Goal: Transaction & Acquisition: Purchase product/service

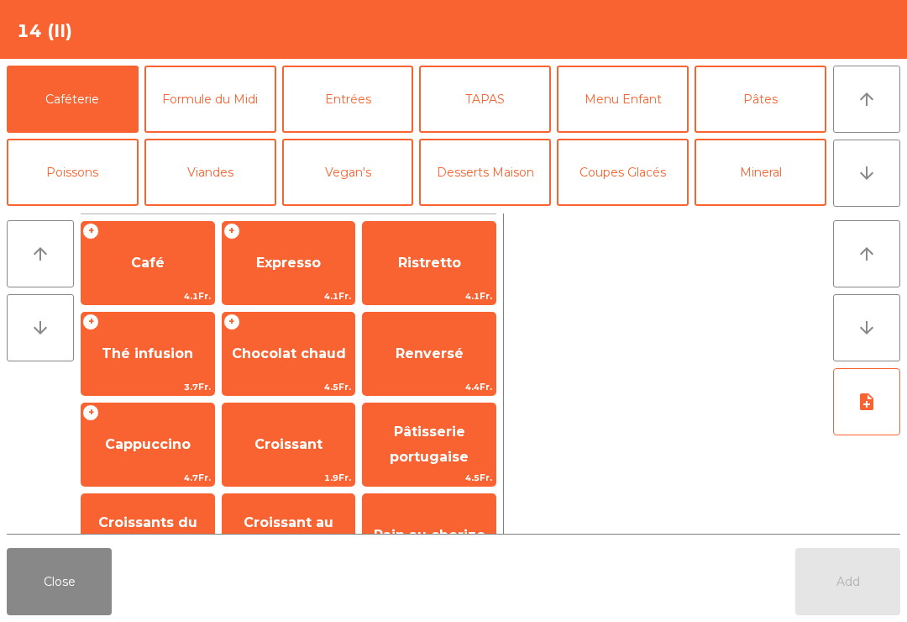
click at [139, 255] on span "Café" at bounding box center [148, 263] width 34 height 16
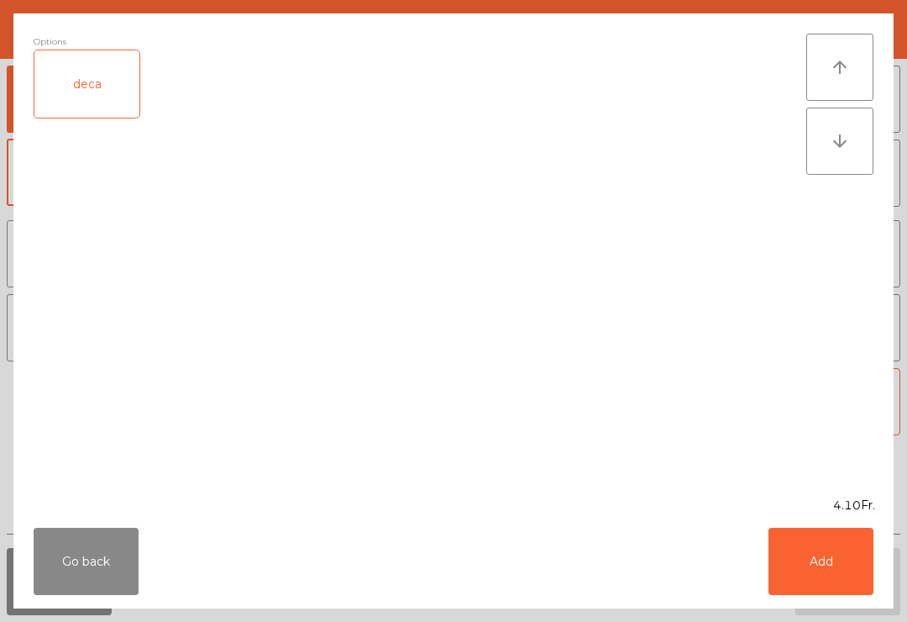
click at [844, 558] on button "Add" at bounding box center [821, 561] width 105 height 67
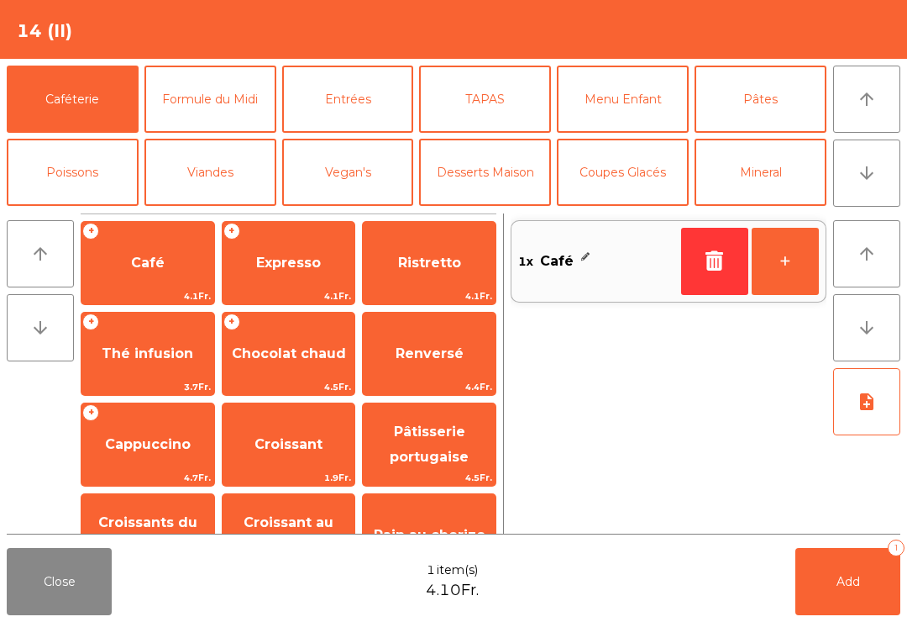
click at [797, 272] on button "+" at bounding box center [785, 261] width 67 height 67
click at [826, 593] on button "Add 2" at bounding box center [848, 581] width 105 height 67
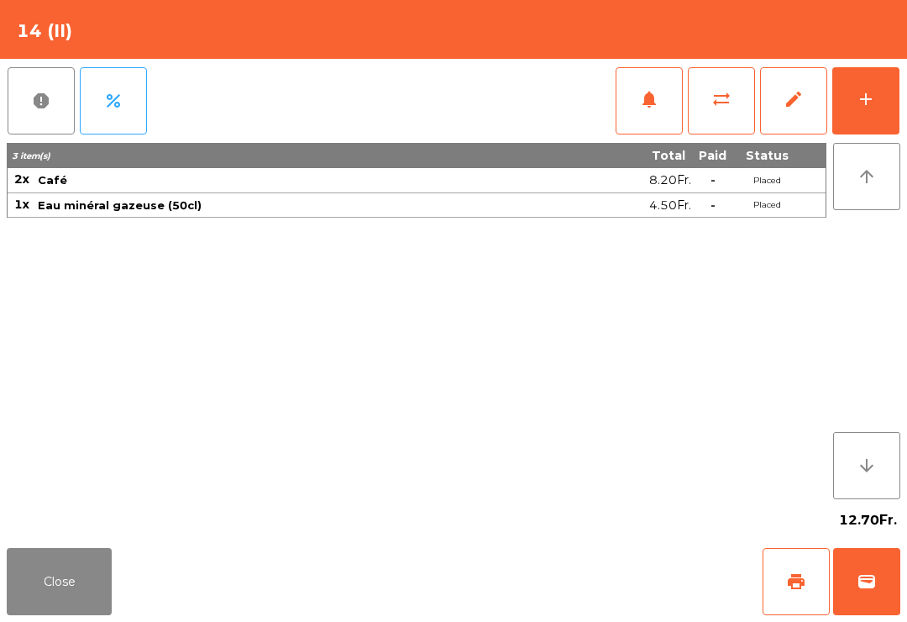
click at [68, 604] on button "Close" at bounding box center [59, 581] width 105 height 67
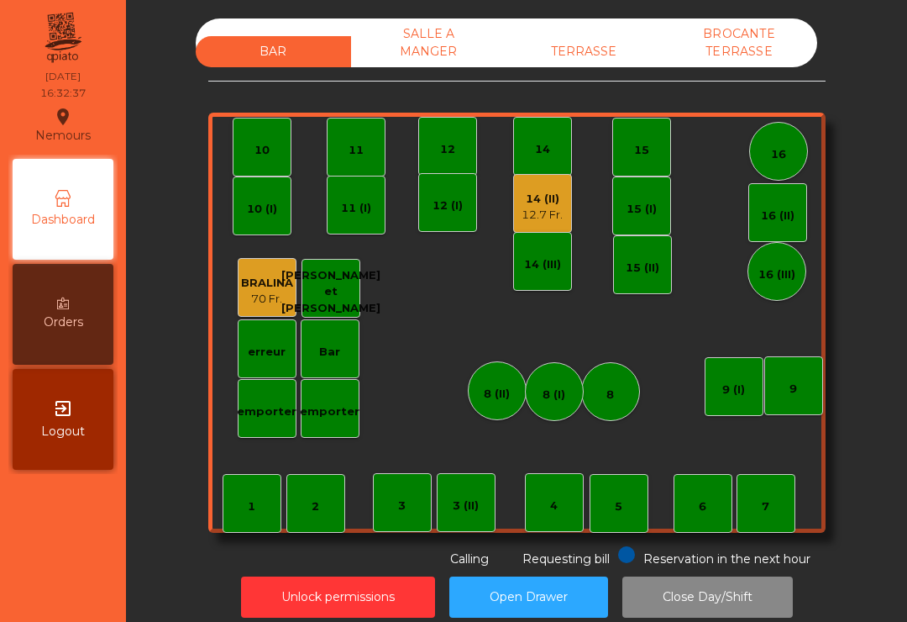
click at [449, 197] on div "12 (I)" at bounding box center [448, 203] width 30 height 24
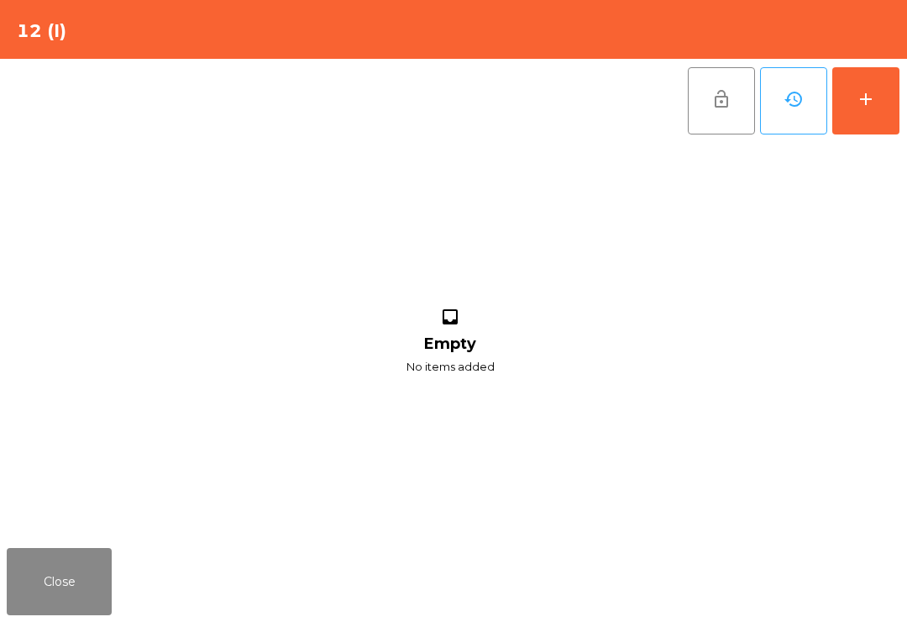
click at [870, 106] on div "add" at bounding box center [866, 99] width 20 height 20
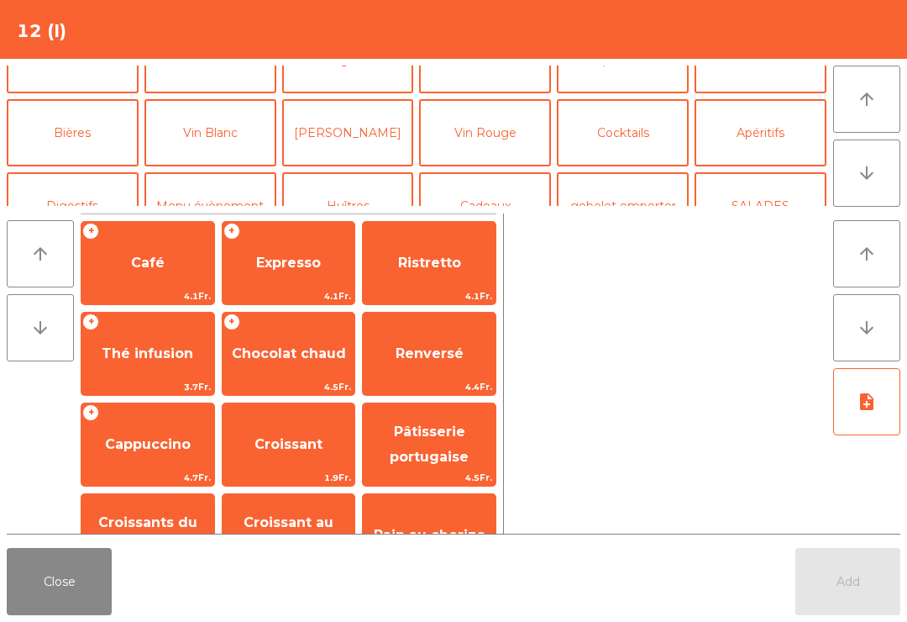
scroll to position [132, 0]
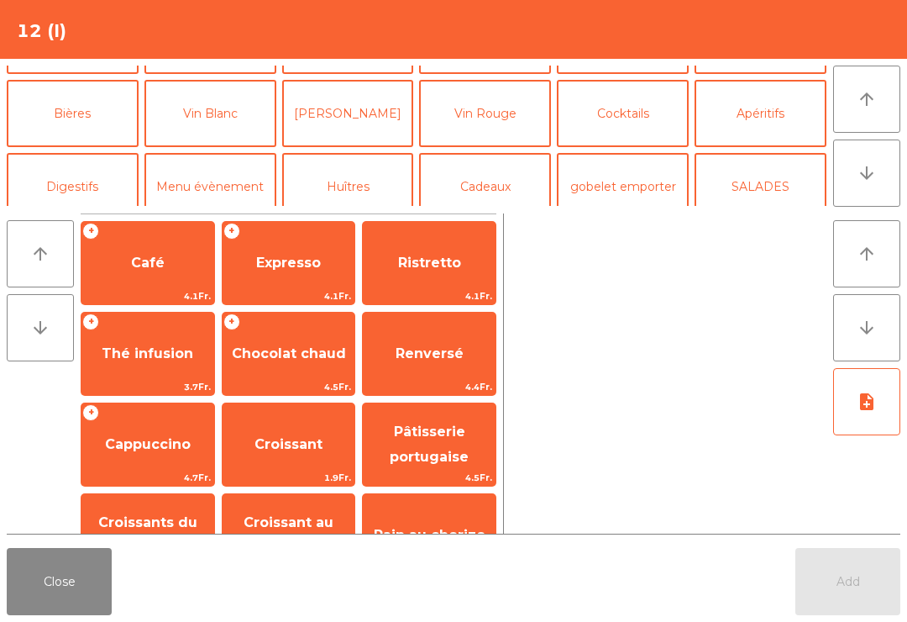
click at [106, 109] on button "Bières" at bounding box center [73, 113] width 132 height 67
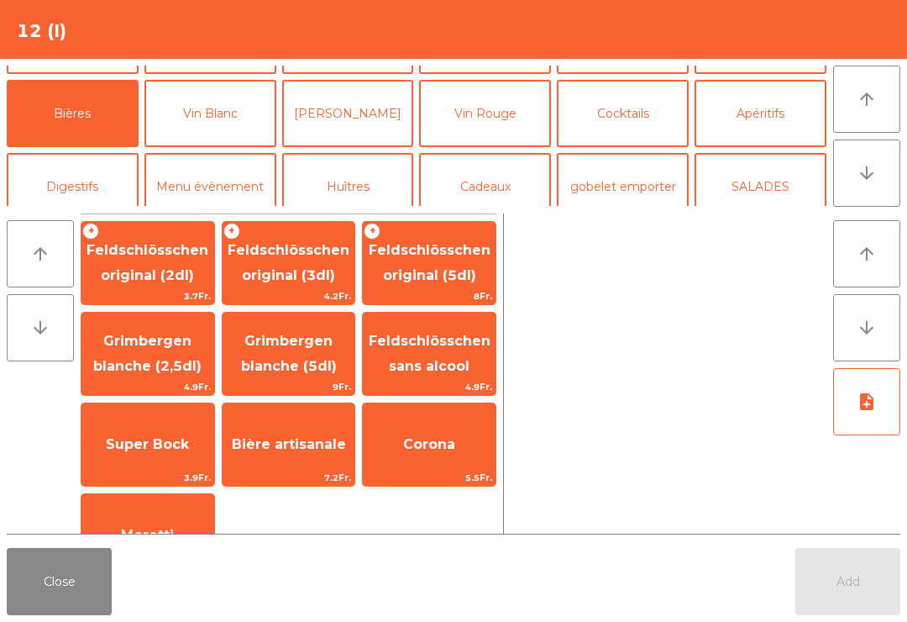
click at [314, 374] on span "Grimbergen blanche (5dl)" at bounding box center [289, 353] width 96 height 41
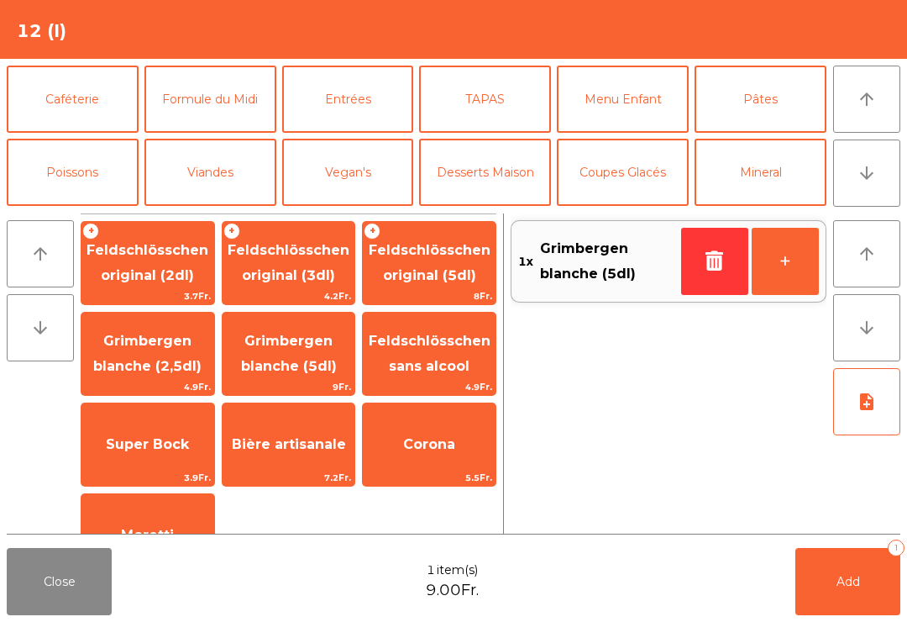
scroll to position [-1, 0]
click at [45, 120] on button "Caféterie" at bounding box center [73, 99] width 132 height 67
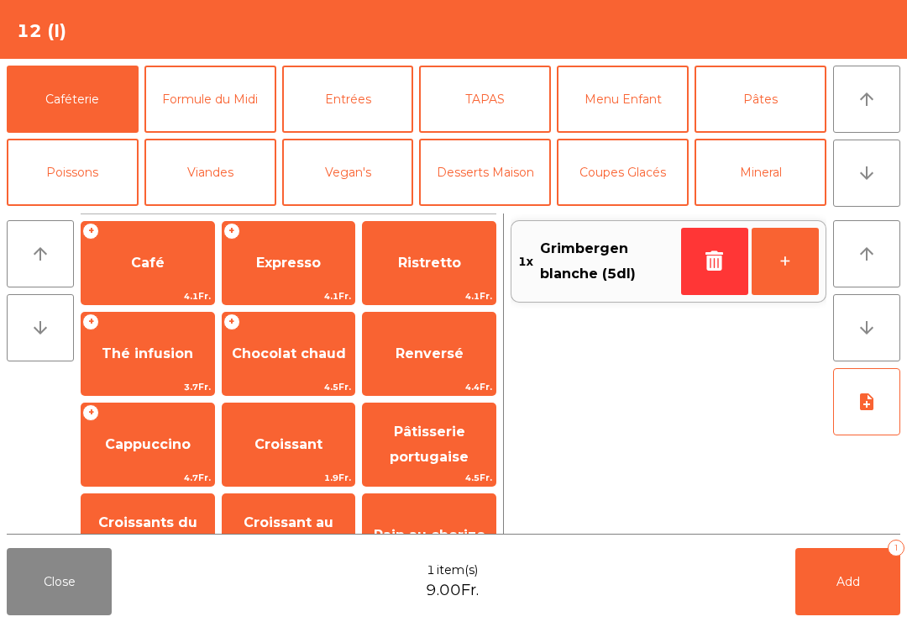
click at [439, 450] on span "Pâtisserie portugaise" at bounding box center [429, 443] width 79 height 41
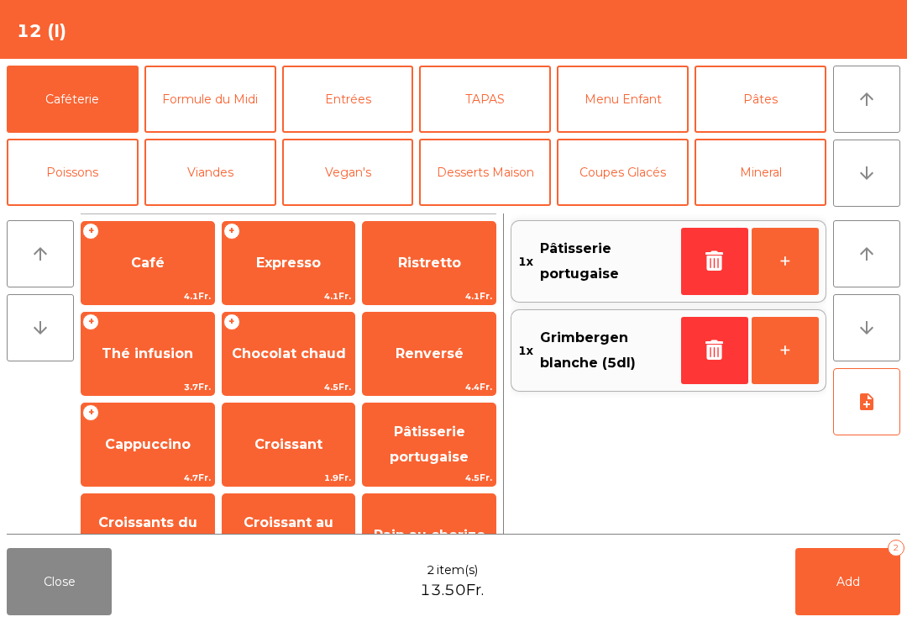
click at [836, 599] on button "Add 2" at bounding box center [848, 581] width 105 height 67
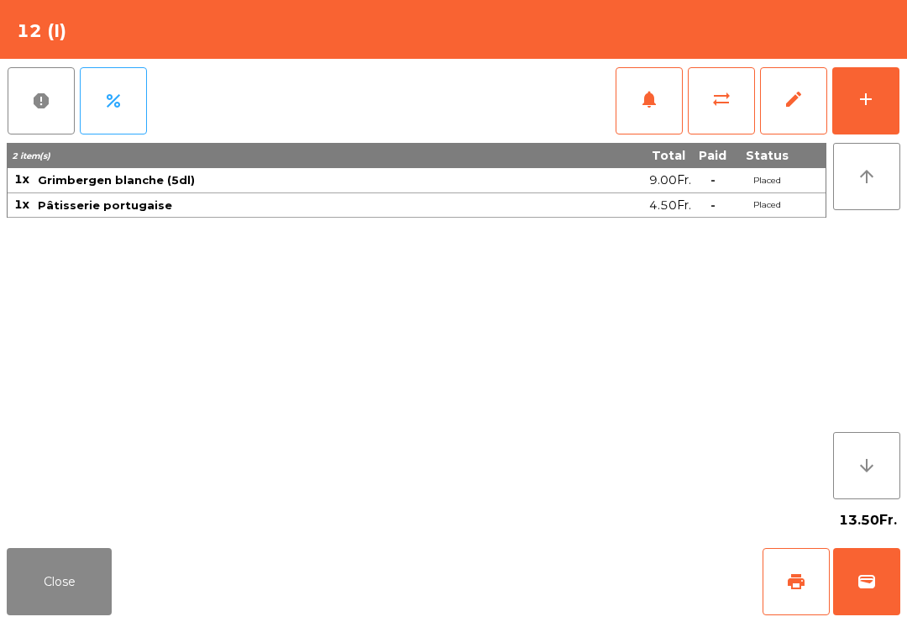
click at [133, 594] on div "Close print wallet" at bounding box center [453, 581] width 907 height 81
click at [895, 603] on button "wallet" at bounding box center [867, 581] width 67 height 67
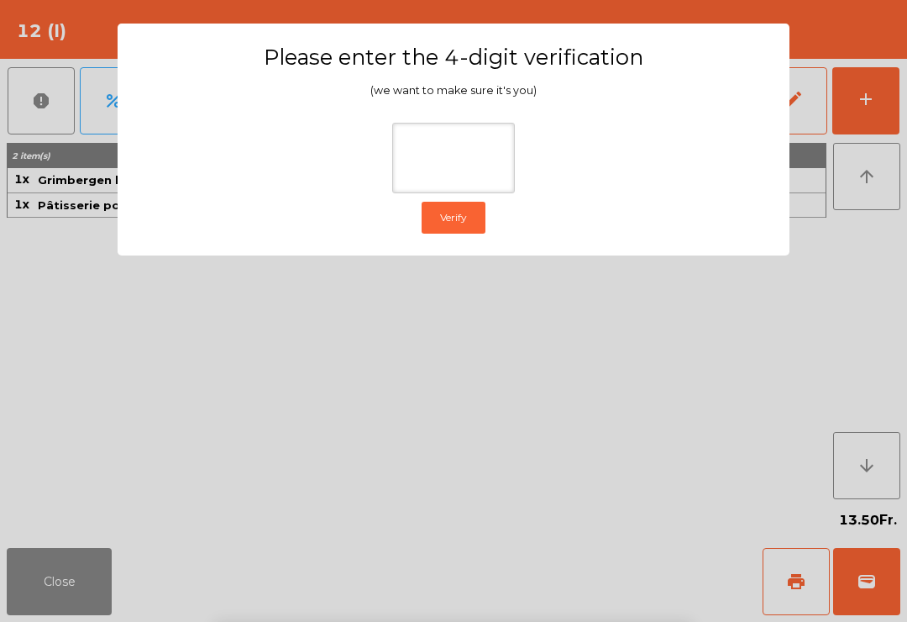
click at [867, 252] on ngb-modal-window "Please enter the 4-digit verification (we want to make sure it's you) Verify" at bounding box center [454, 311] width 862 height 622
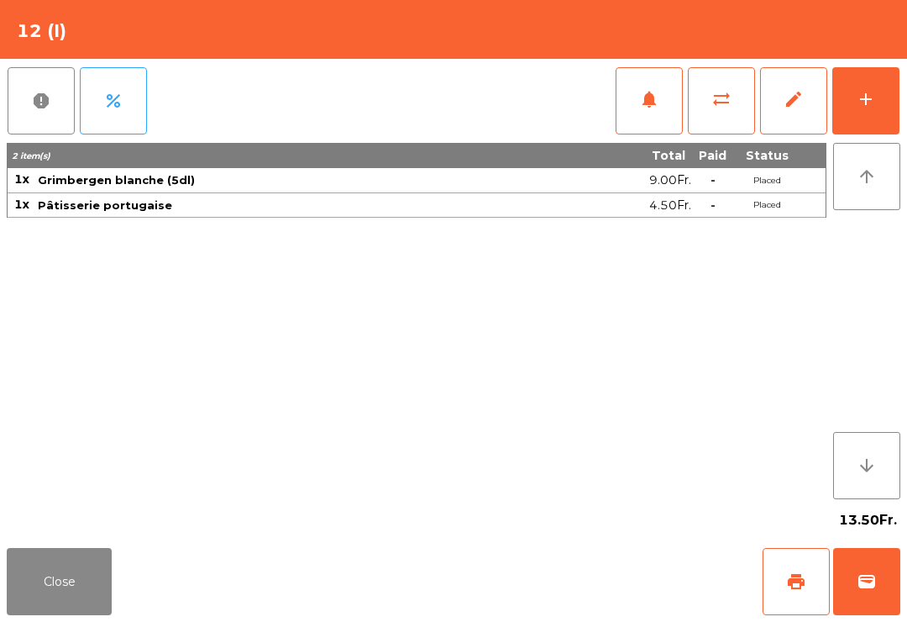
click at [70, 585] on button "Close" at bounding box center [59, 581] width 105 height 67
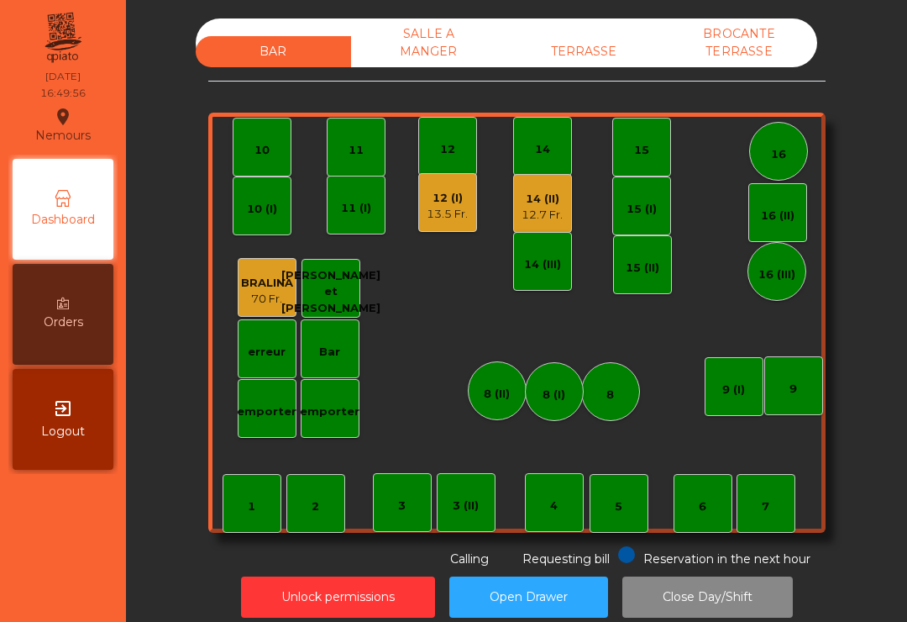
click at [546, 205] on div "14 (II)" at bounding box center [542, 199] width 41 height 17
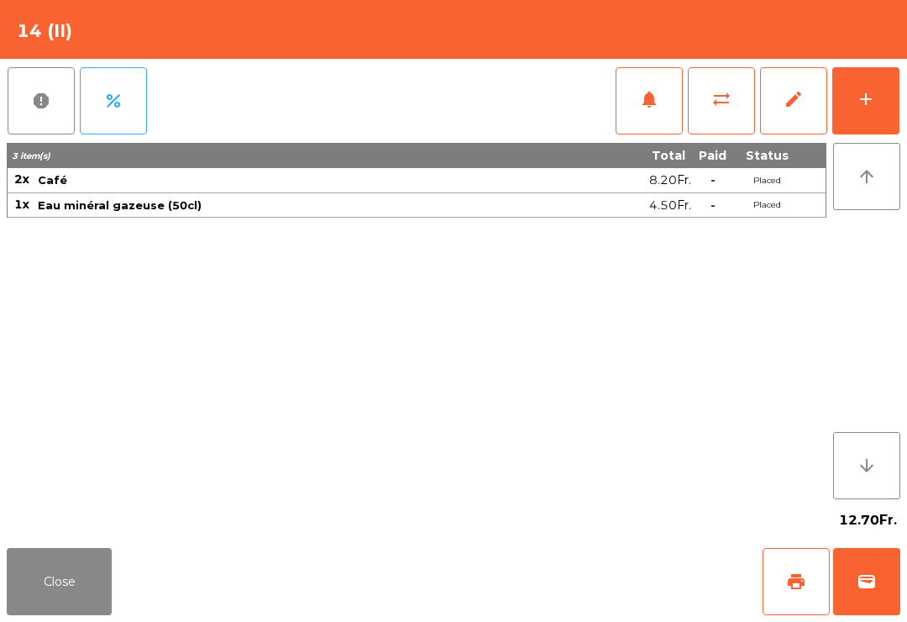
click at [857, 597] on button "wallet" at bounding box center [867, 581] width 67 height 67
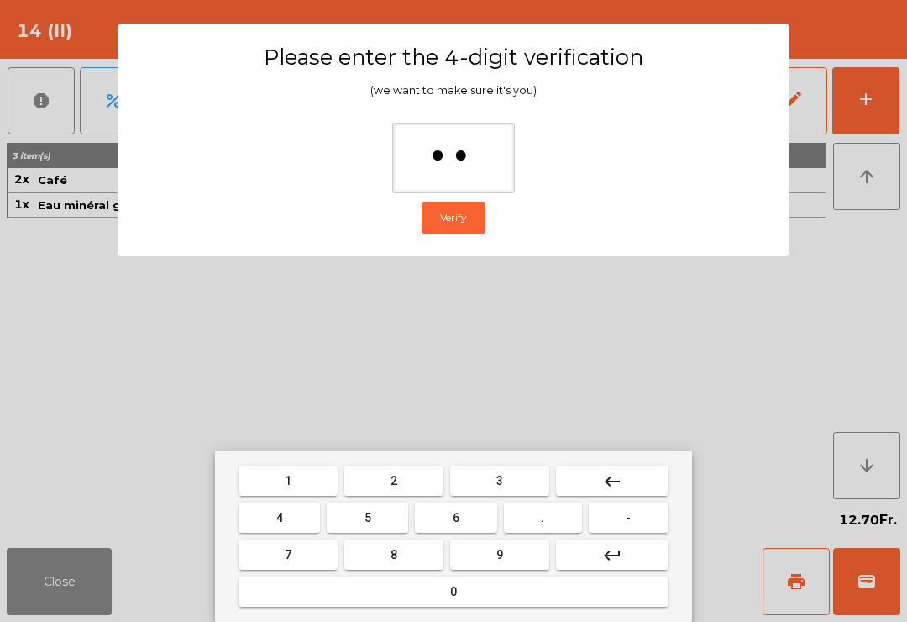
type input "***"
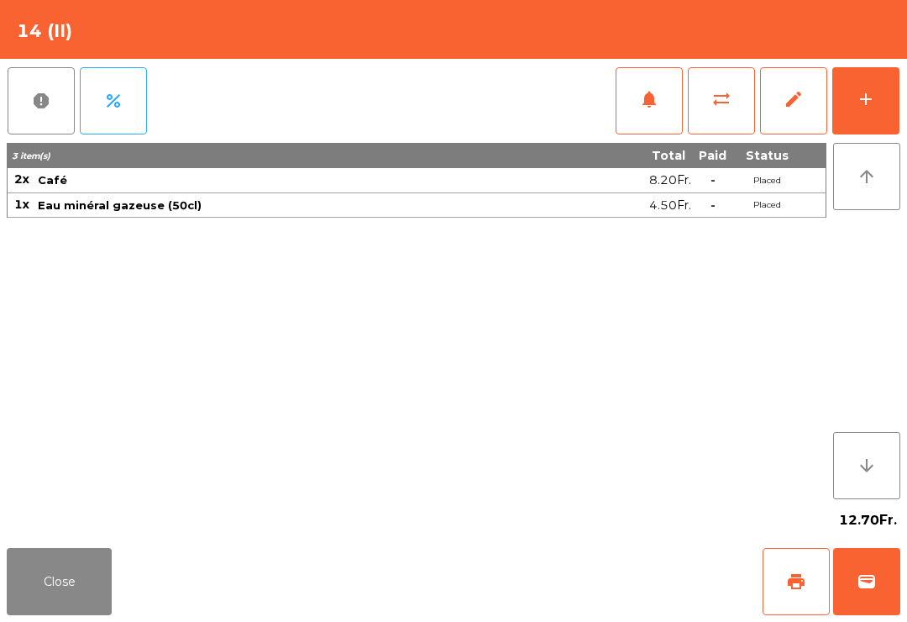
click at [587, 572] on div "Close print wallet" at bounding box center [453, 581] width 907 height 81
click at [569, 578] on div "Close print wallet" at bounding box center [453, 581] width 907 height 81
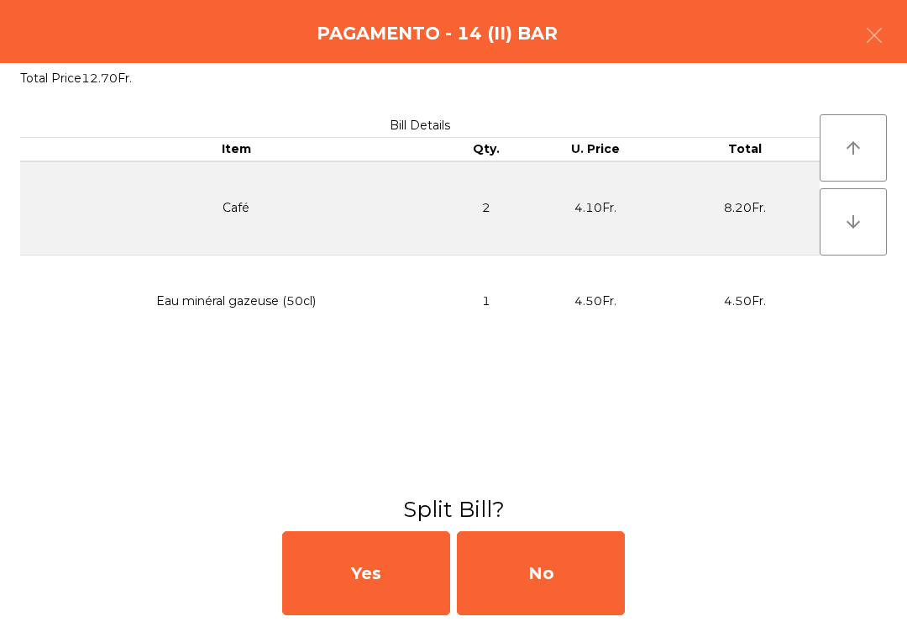
click at [552, 567] on div "No" at bounding box center [541, 573] width 168 height 84
click at [550, 550] on div "MB" at bounding box center [541, 573] width 168 height 84
click at [538, 570] on div "No" at bounding box center [541, 573] width 168 height 84
click at [516, 577] on div "No" at bounding box center [541, 573] width 168 height 84
click at [532, 587] on div "No" at bounding box center [541, 573] width 168 height 84
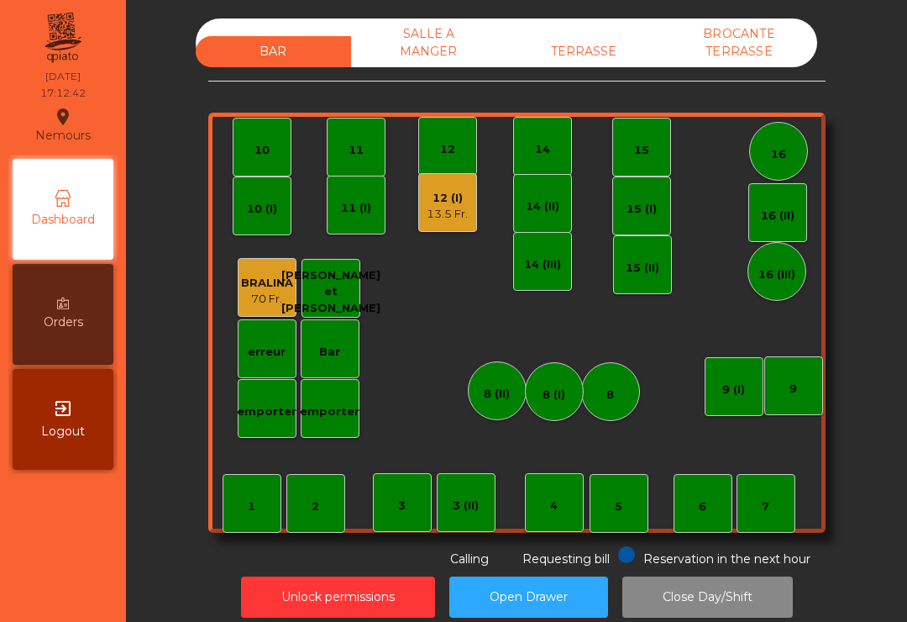
click at [433, 187] on div "12 (I) 13.5 Fr." at bounding box center [447, 202] width 41 height 39
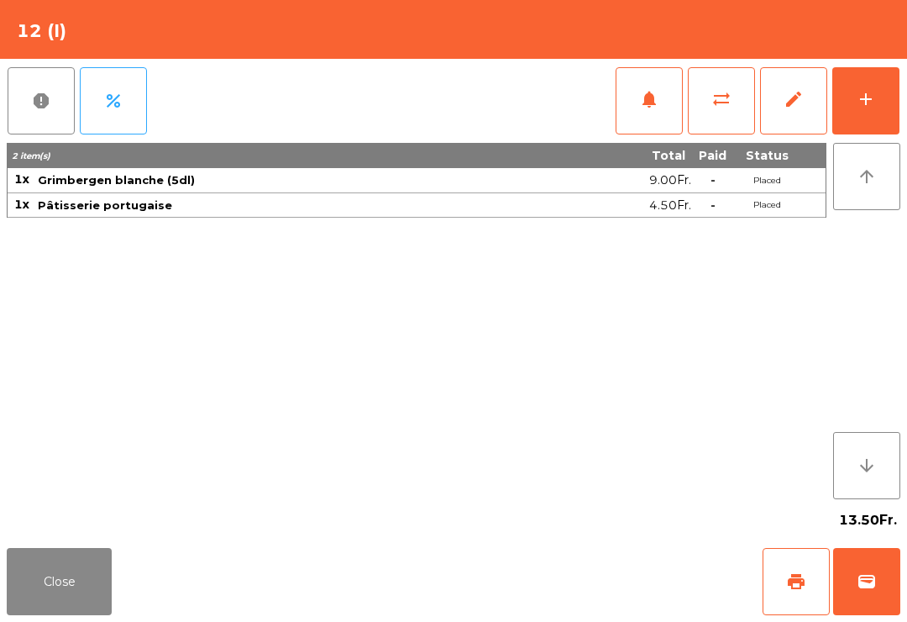
click at [813, 612] on button "print" at bounding box center [796, 581] width 67 height 67
click at [900, 588] on button "wallet" at bounding box center [867, 581] width 67 height 67
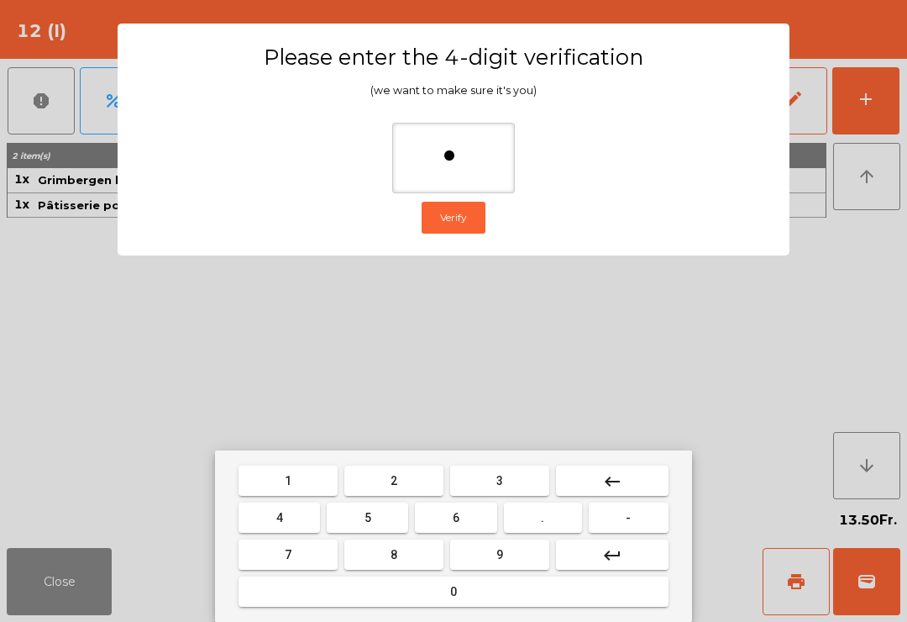
type input "**"
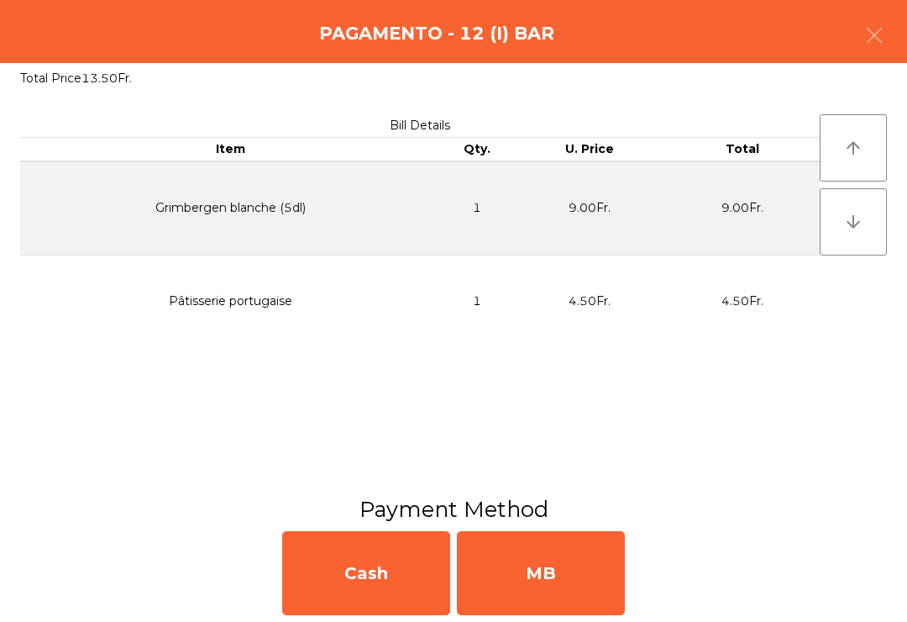
click at [549, 547] on div "MB" at bounding box center [541, 573] width 168 height 84
click at [546, 558] on div "No" at bounding box center [541, 573] width 168 height 84
click at [534, 583] on div "No" at bounding box center [541, 573] width 168 height 84
